Goal: Transaction & Acquisition: Obtain resource

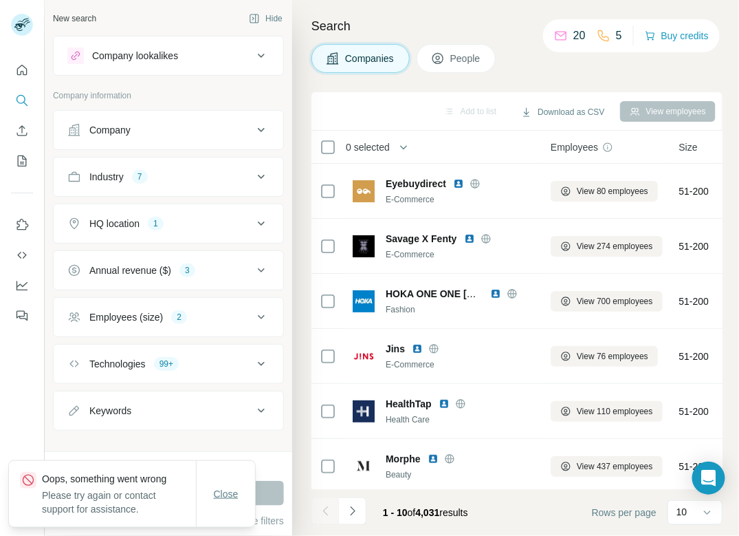
click at [225, 487] on span "Close" at bounding box center [226, 494] width 25 height 14
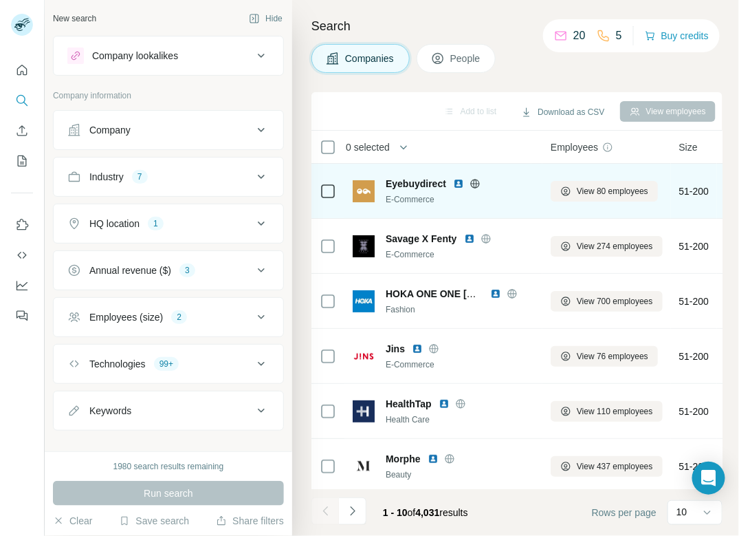
click at [407, 184] on span "Eyebuydirect" at bounding box center [416, 184] width 61 height 14
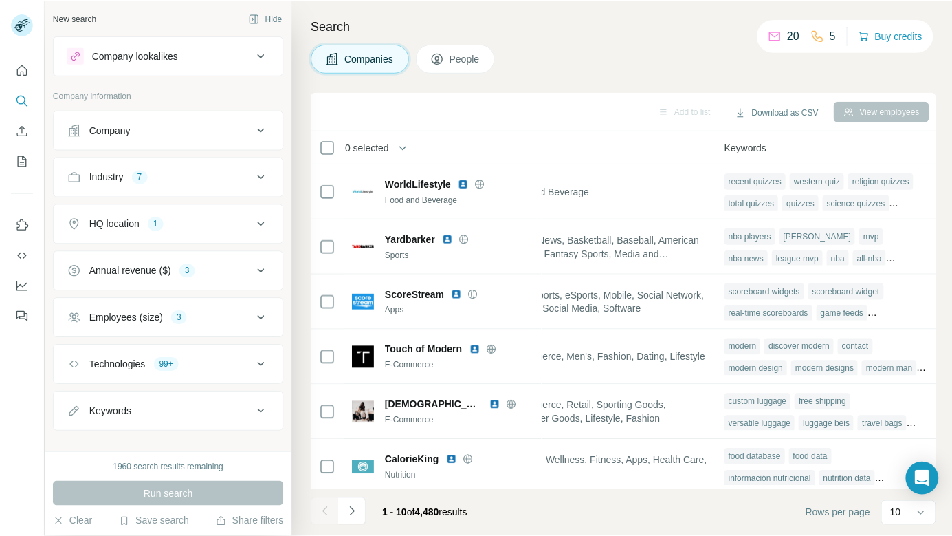
scroll to position [0, 1023]
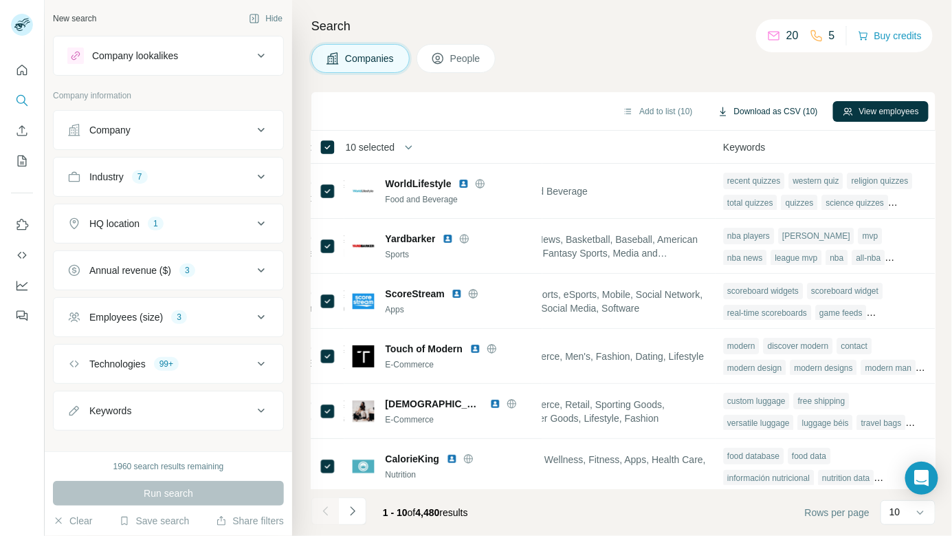
click at [738, 109] on button "Download as CSV (10)" at bounding box center [768, 111] width 120 height 21
